Goal: Download file/media: Download file/media

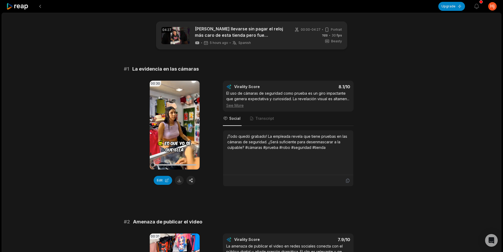
click at [26, 8] on icon at bounding box center [17, 6] width 22 height 7
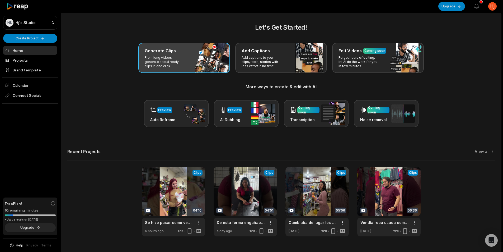
click at [179, 69] on div "Generate Clips From long videos generate social ready clips in one click." at bounding box center [184, 58] width 92 height 30
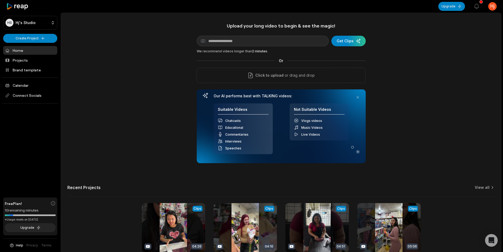
click at [255, 30] on div "Upload your long video to begin & see the magic! YouTube link Get Clips We reco…" at bounding box center [281, 93] width 169 height 140
click at [249, 39] on input at bounding box center [263, 41] width 132 height 11
paste input "**********"
type input "**********"
click at [347, 42] on div "submit" at bounding box center [349, 41] width 34 height 11
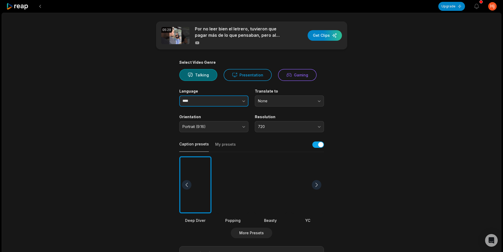
click at [202, 101] on input "****" at bounding box center [213, 100] width 69 height 11
click at [241, 101] on icon "button" at bounding box center [243, 100] width 5 height 5
type input "*******"
click at [267, 187] on div at bounding box center [271, 184] width 32 height 57
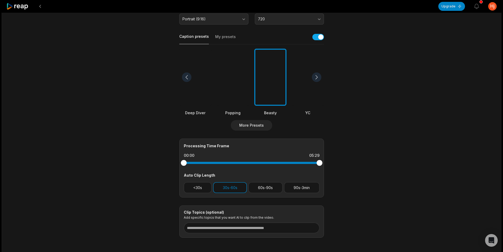
scroll to position [131, 0]
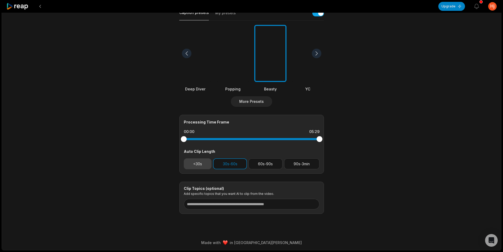
click at [202, 165] on button "<30s" at bounding box center [198, 163] width 28 height 11
click at [230, 166] on button "30s-60s" at bounding box center [230, 163] width 34 height 11
click at [405, 135] on div "05:29 Por no leer bien el letrero, tuvieron que pagar más de lo que pensaban, p…" at bounding box center [252, 65] width 500 height 369
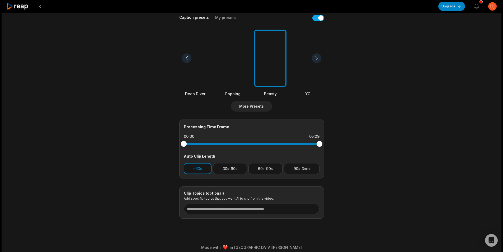
scroll to position [0, 0]
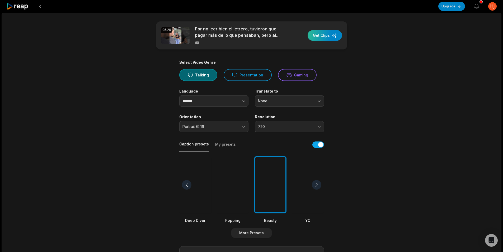
click at [324, 32] on div "button" at bounding box center [325, 35] width 34 height 11
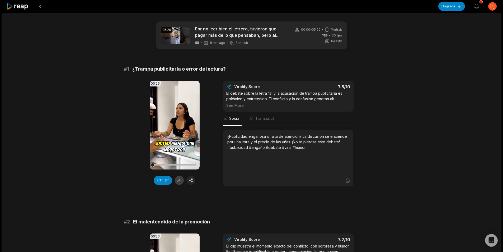
click at [181, 179] on button at bounding box center [179, 180] width 9 height 9
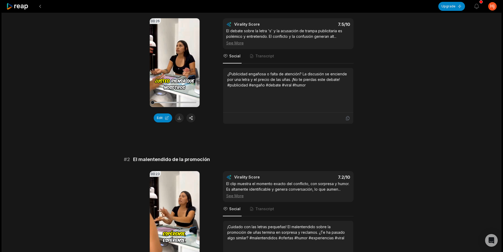
scroll to position [132, 0]
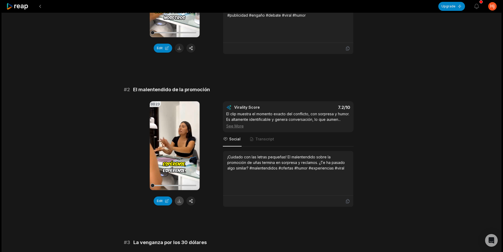
click at [179, 200] on button at bounding box center [179, 200] width 9 height 9
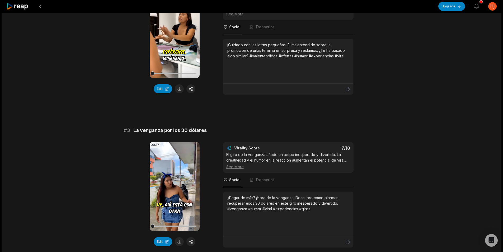
scroll to position [264, 0]
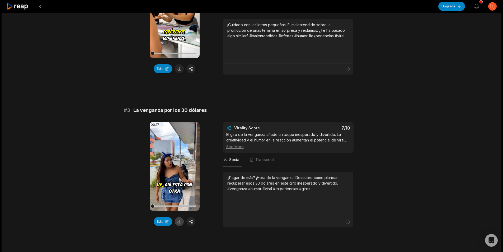
click at [180, 221] on button at bounding box center [179, 221] width 9 height 9
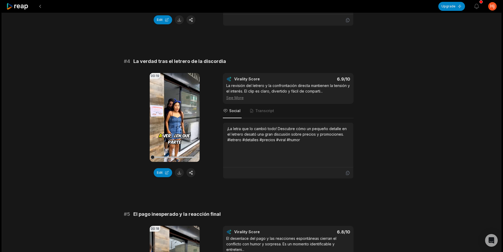
scroll to position [476, 0]
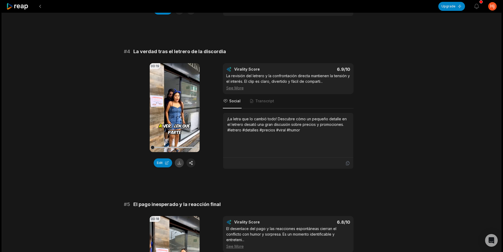
click at [177, 163] on button at bounding box center [179, 162] width 9 height 9
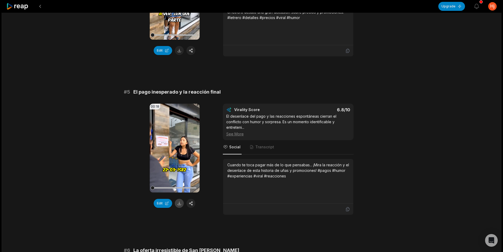
scroll to position [608, 0]
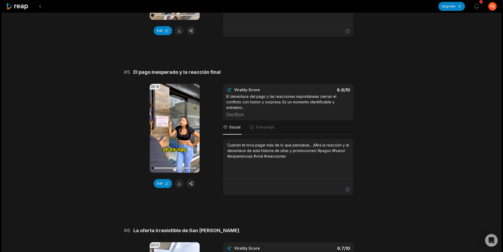
click at [182, 184] on button at bounding box center [179, 183] width 9 height 9
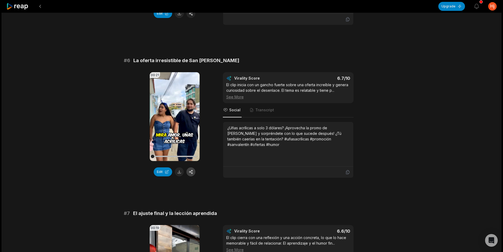
scroll to position [819, 0]
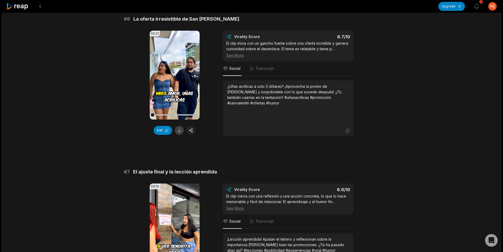
click at [179, 132] on button at bounding box center [179, 130] width 9 height 9
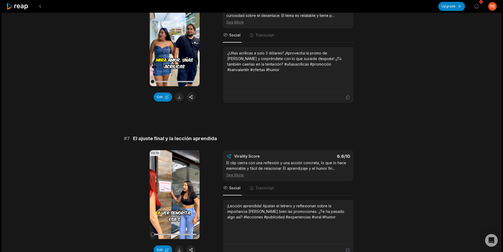
scroll to position [899, 0]
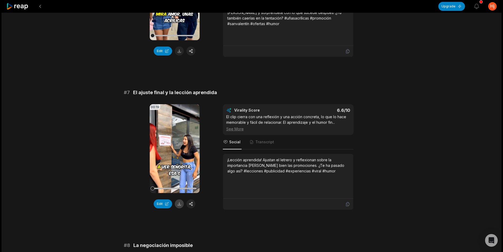
click at [180, 202] on button at bounding box center [179, 203] width 9 height 9
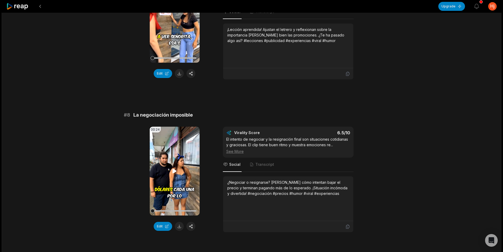
scroll to position [1031, 0]
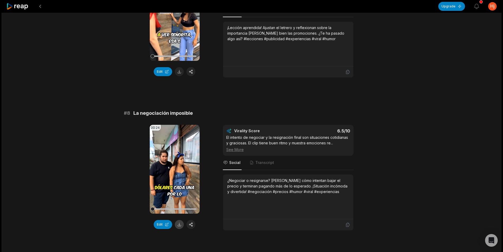
click at [178, 224] on button at bounding box center [179, 224] width 9 height 9
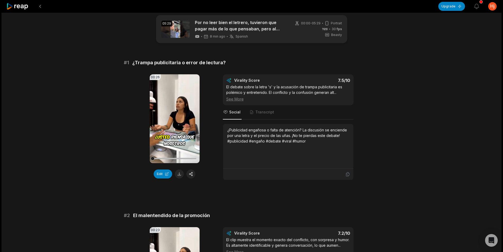
scroll to position [0, 0]
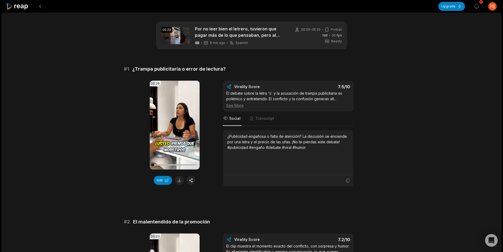
click at [19, 8] on icon at bounding box center [17, 6] width 22 height 7
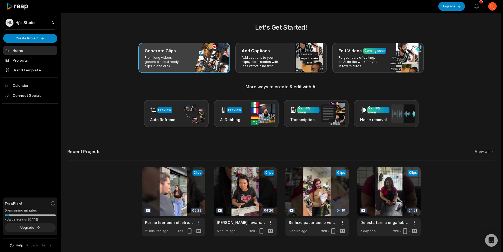
click at [183, 66] on p "From long videos generate social ready clips in one click." at bounding box center [165, 62] width 41 height 13
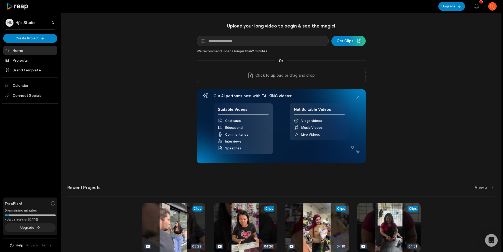
click at [303, 47] on div "Upload your long video to begin & see the magic! YouTube link Get Clips We reco…" at bounding box center [281, 93] width 169 height 140
click at [304, 42] on input at bounding box center [263, 41] width 132 height 11
paste input "**********"
type input "**********"
click at [358, 40] on div "submit" at bounding box center [349, 41] width 34 height 11
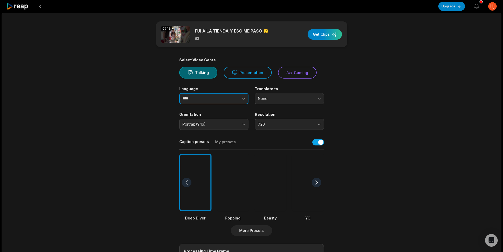
click at [246, 100] on icon "button" at bounding box center [243, 98] width 5 height 5
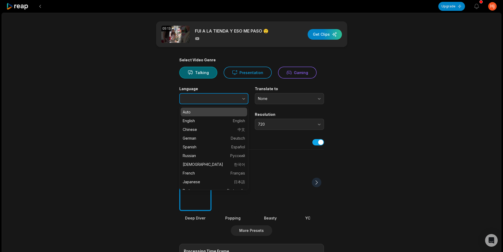
click at [242, 99] on icon "button" at bounding box center [243, 98] width 5 height 5
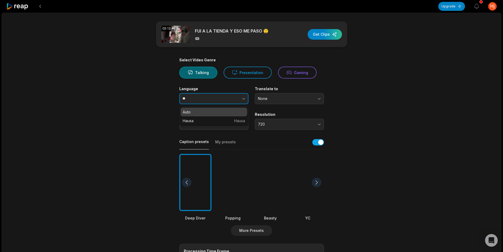
type input "*"
type input "*******"
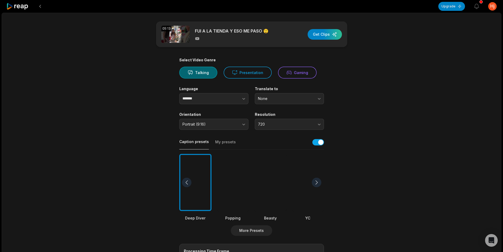
click at [266, 186] on div at bounding box center [271, 182] width 32 height 57
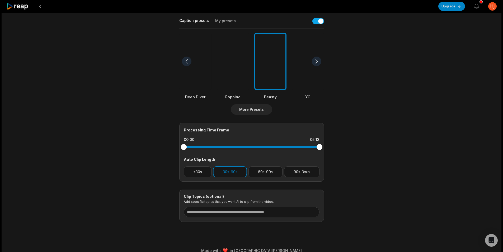
scroll to position [129, 0]
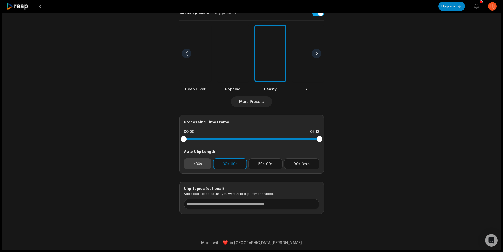
click at [202, 162] on button "<30s" at bounding box center [198, 163] width 28 height 11
click at [235, 163] on button "30s-60s" at bounding box center [230, 163] width 34 height 11
drag, startPoint x: 339, startPoint y: 156, endPoint x: 343, endPoint y: 159, distance: 5.0
click at [339, 156] on main "05:13 FUI A LA TIENDA Y ESO ME PASO 😲 Get Clips Select Video Genre Talking Pres…" at bounding box center [252, 52] width 256 height 321
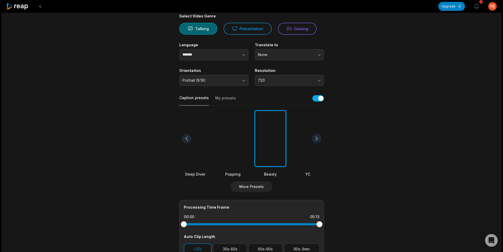
scroll to position [0, 0]
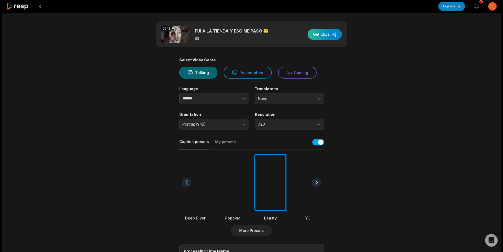
click at [324, 34] on div "button" at bounding box center [325, 34] width 34 height 11
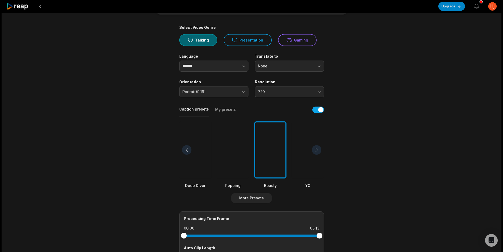
scroll to position [23, 0]
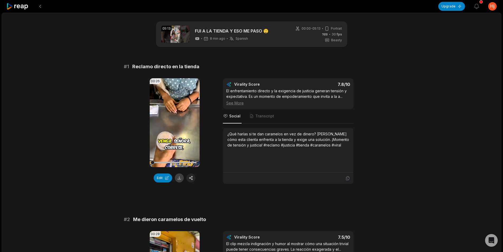
click at [181, 176] on button at bounding box center [179, 177] width 9 height 9
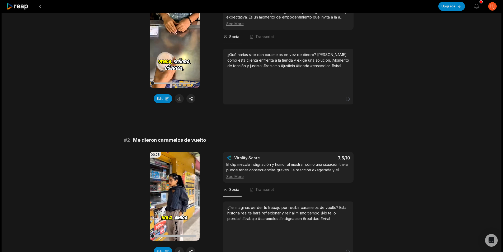
scroll to position [81, 0]
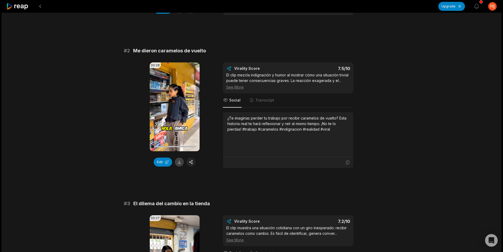
click at [180, 162] on button at bounding box center [179, 162] width 9 height 9
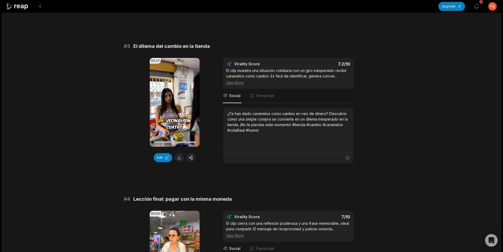
scroll to position [339, 0]
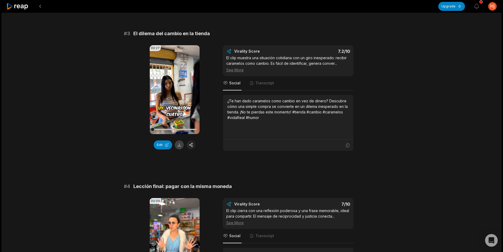
click at [178, 147] on button at bounding box center [179, 144] width 9 height 9
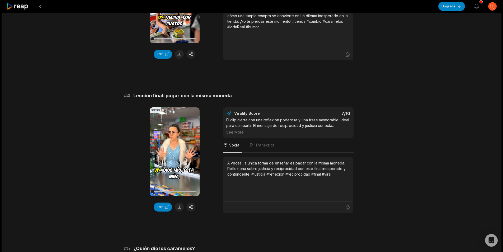
scroll to position [433, 0]
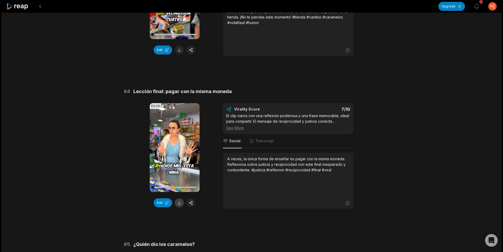
click at [177, 205] on button at bounding box center [179, 202] width 9 height 9
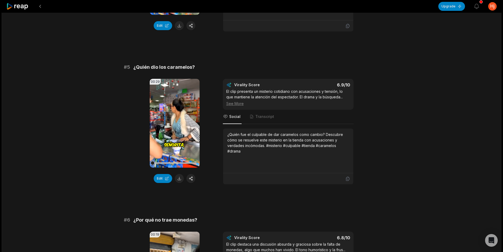
scroll to position [623, 0]
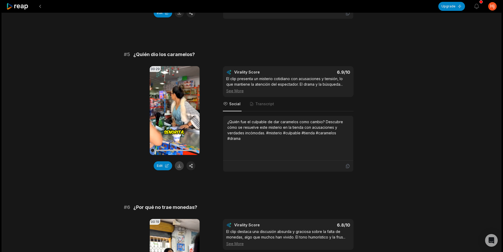
click at [179, 170] on button at bounding box center [179, 165] width 9 height 9
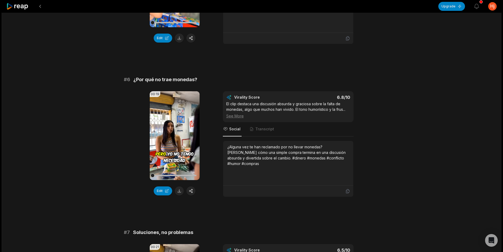
scroll to position [791, 0]
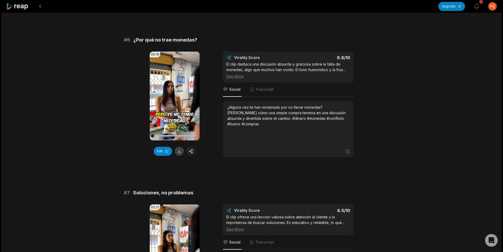
click at [179, 156] on button at bounding box center [179, 151] width 9 height 9
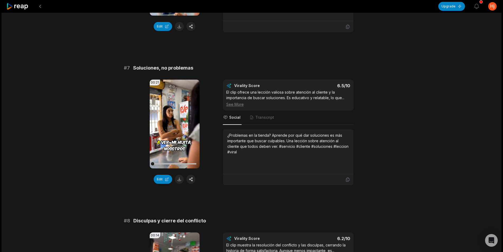
scroll to position [962, 0]
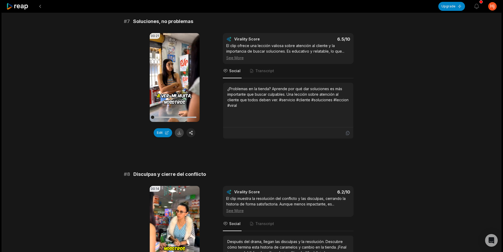
click at [178, 137] on button at bounding box center [179, 132] width 9 height 9
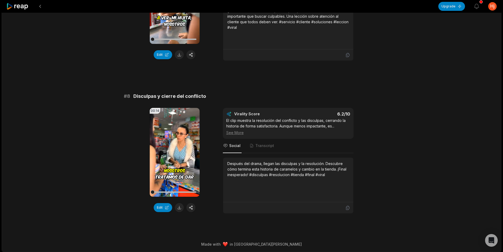
scroll to position [1047, 0]
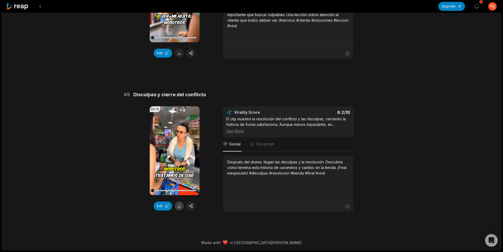
click at [178, 204] on button at bounding box center [179, 205] width 9 height 9
